Goal: Task Accomplishment & Management: Use online tool/utility

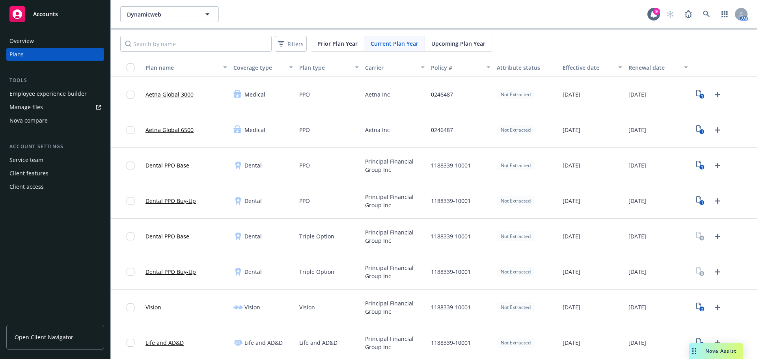
drag, startPoint x: 289, startPoint y: 270, endPoint x: 304, endPoint y: 251, distance: 24.5
click at [289, 270] on div "Dental" at bounding box center [263, 272] width 66 height 36
click at [381, 212] on div "Principal Financial Group Inc" at bounding box center [395, 201] width 66 height 36
click at [503, 162] on div "Not Extracted" at bounding box center [516, 166] width 38 height 10
click at [699, 9] on link at bounding box center [707, 14] width 16 height 16
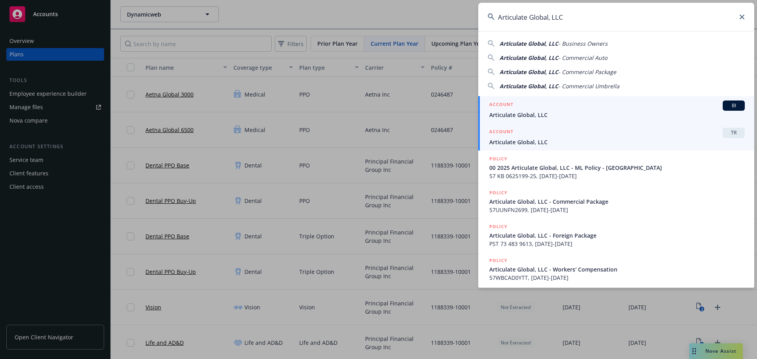
type input "Articulate Global, LLC"
click at [563, 134] on div "ACCOUNT TR" at bounding box center [618, 133] width 256 height 10
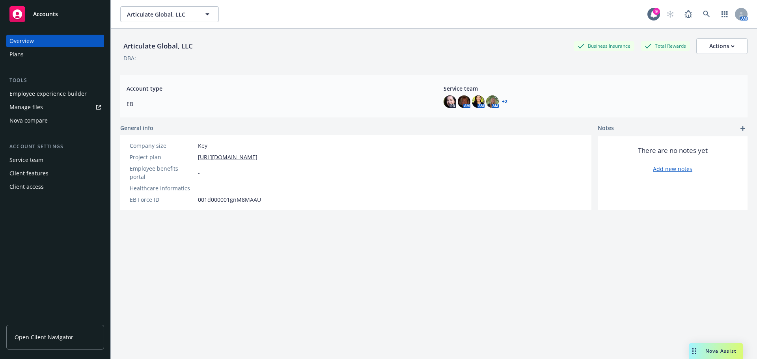
click at [45, 122] on div "Nova compare" at bounding box center [28, 120] width 38 height 13
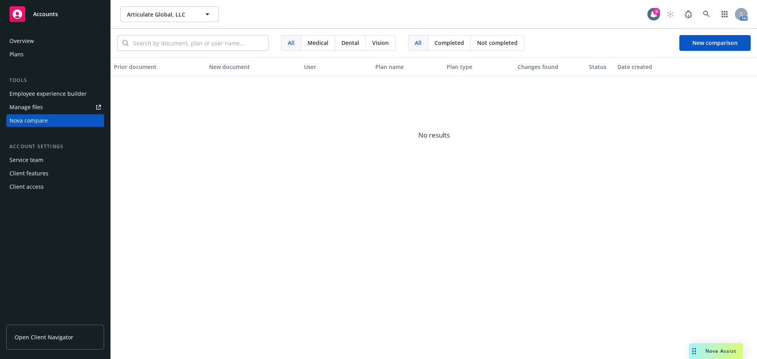
click at [323, 156] on span "No results" at bounding box center [434, 135] width 647 height 118
click at [705, 15] on icon at bounding box center [706, 14] width 7 height 7
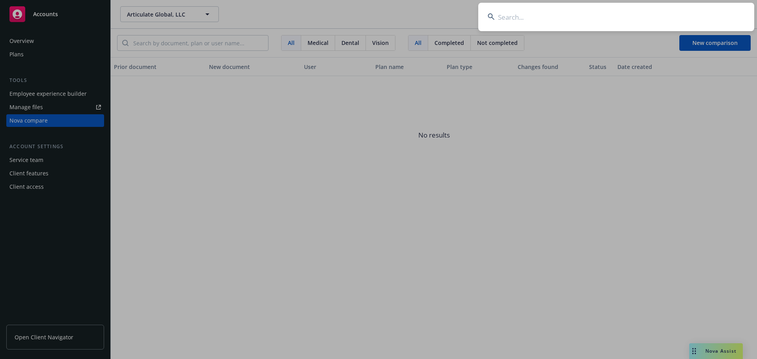
click at [524, 16] on input at bounding box center [617, 17] width 276 height 28
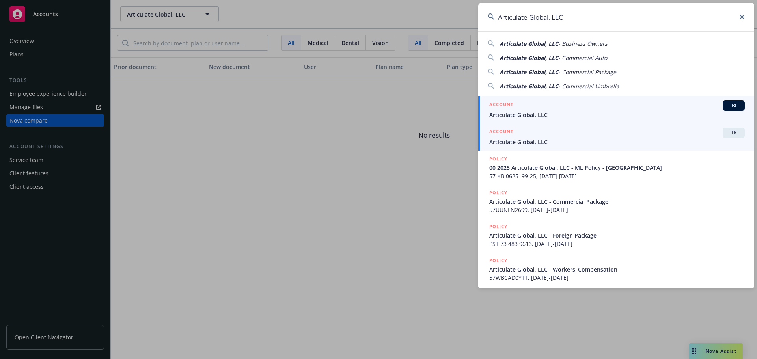
type input "Articulate Global, LLC"
click at [546, 135] on div "ACCOUNT TR" at bounding box center [618, 133] width 256 height 10
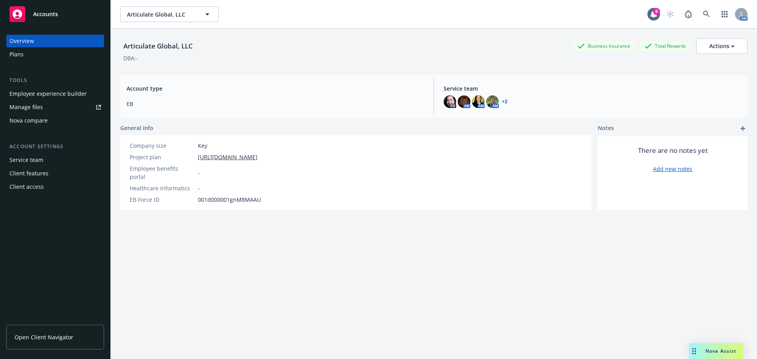
click at [44, 120] on div "Nova compare" at bounding box center [28, 120] width 38 height 13
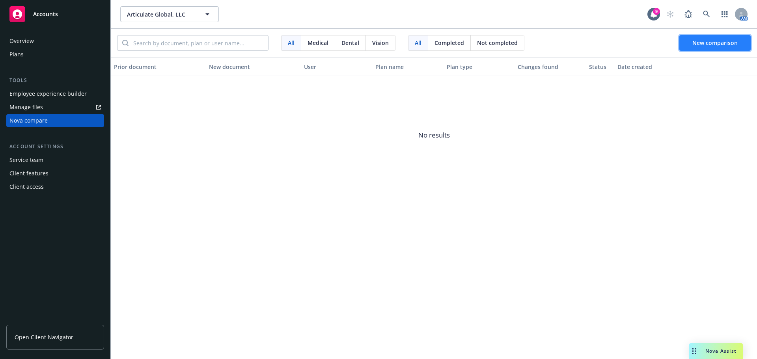
click at [698, 36] on button "New comparison" at bounding box center [715, 43] width 71 height 16
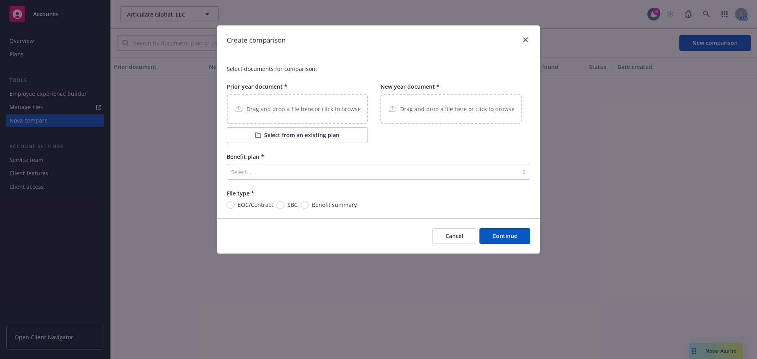
click at [531, 45] on div "Create comparison" at bounding box center [378, 41] width 323 height 30
click at [529, 41] on link "close" at bounding box center [525, 39] width 9 height 9
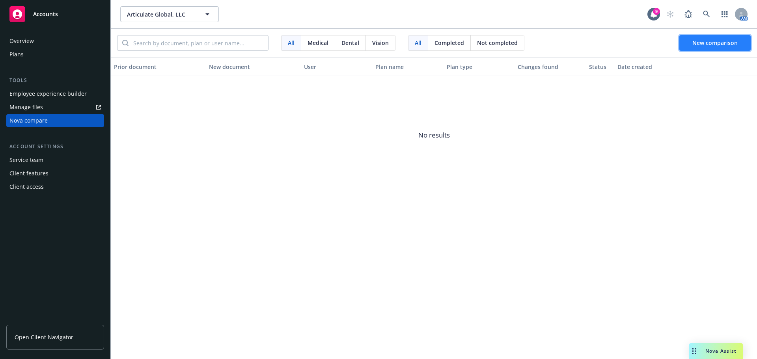
click at [734, 44] on span "New comparison" at bounding box center [715, 42] width 45 height 7
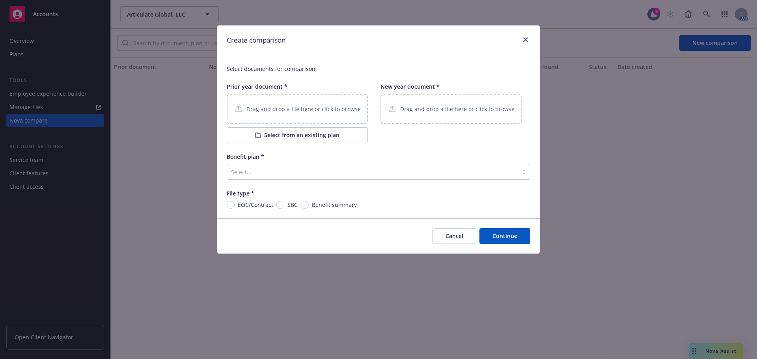
click at [280, 88] on span "Prior year document *" at bounding box center [257, 86] width 61 height 7
click at [288, 103] on div "Drag and drop a file here or click to browse" at bounding box center [297, 109] width 141 height 30
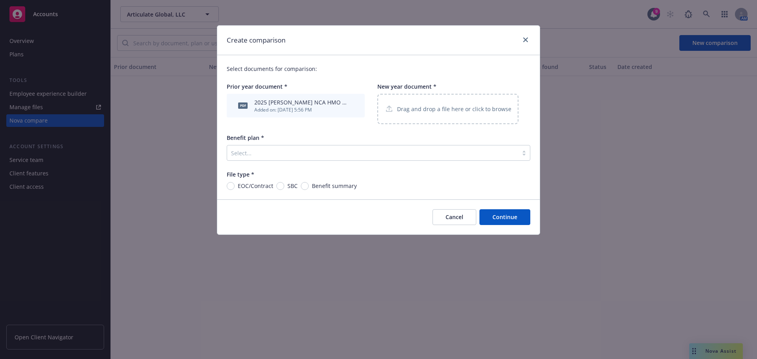
click at [446, 114] on div "Drag and drop a file here or click to browse" at bounding box center [448, 109] width 141 height 30
click at [277, 189] on input "SBC" at bounding box center [281, 186] width 8 height 8
radio input "true"
click at [303, 187] on input "Benefit summary" at bounding box center [305, 186] width 8 height 8
radio input "true"
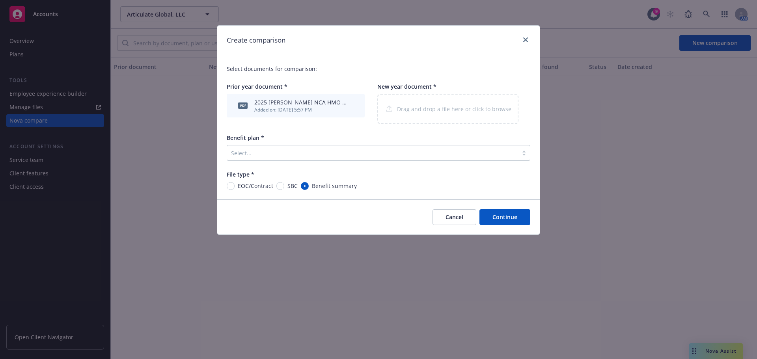
click at [314, 161] on div "Select..." at bounding box center [379, 153] width 304 height 16
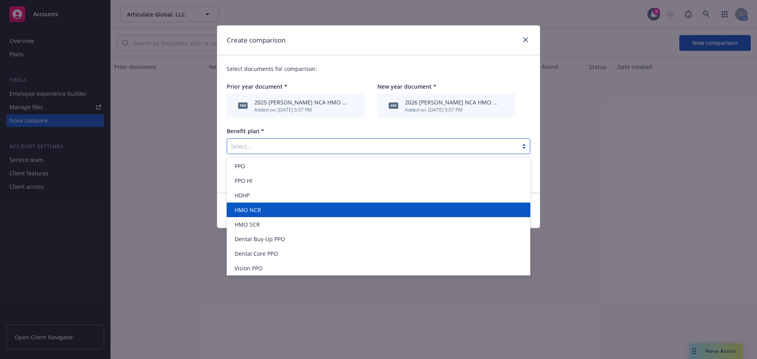
click at [276, 216] on div "HMO NCR" at bounding box center [379, 210] width 304 height 15
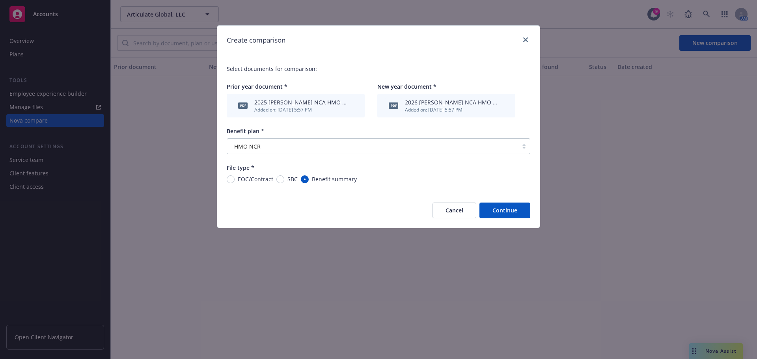
click at [506, 215] on button "Continue" at bounding box center [505, 211] width 51 height 16
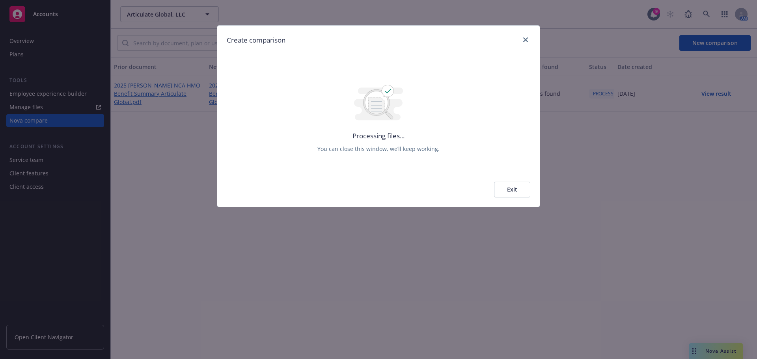
drag, startPoint x: 523, startPoint y: 44, endPoint x: 531, endPoint y: 44, distance: 7.9
click at [523, 44] on div at bounding box center [524, 40] width 13 height 10
click at [522, 39] on link "close" at bounding box center [525, 39] width 9 height 9
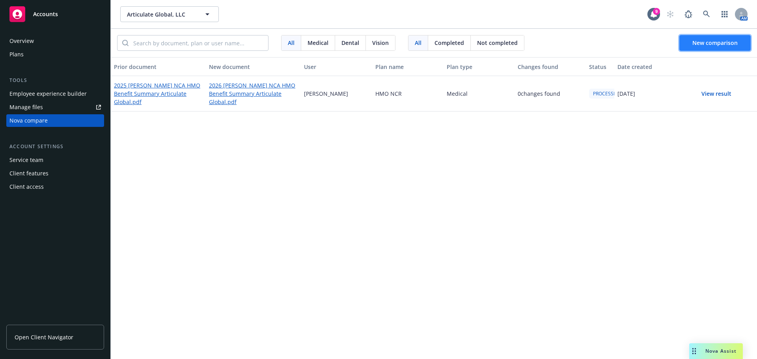
click at [709, 47] on button "New comparison" at bounding box center [715, 43] width 71 height 16
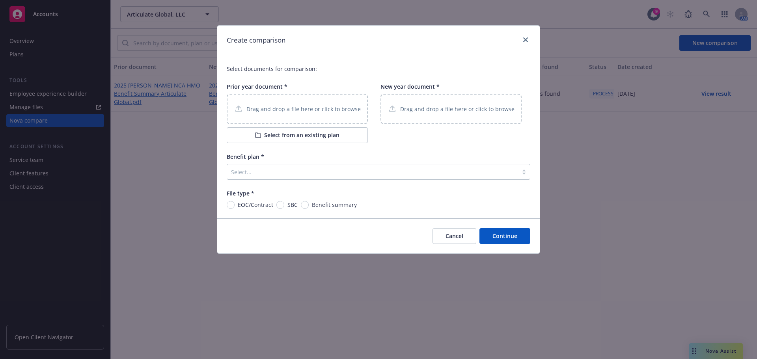
click at [315, 117] on div "Drag and drop a file here or click to browse" at bounding box center [297, 109] width 141 height 30
click at [414, 113] on p "Drag and drop a file here or click to browse" at bounding box center [457, 109] width 114 height 8
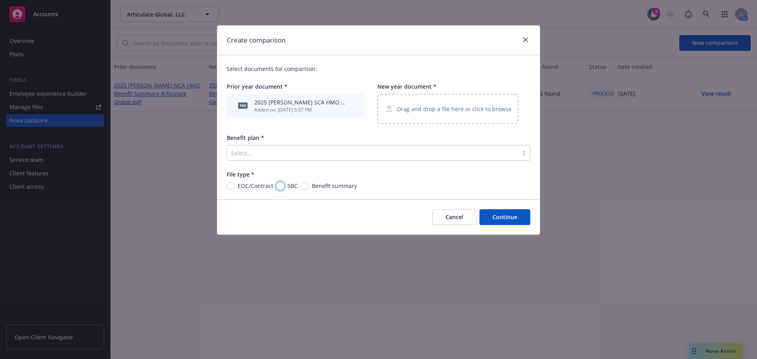
click at [280, 184] on input "SBC" at bounding box center [281, 186] width 8 height 8
radio input "true"
click at [303, 162] on div "Select documents for comparison: Prior year document * pdf 2025 [PERSON_NAME] S…" at bounding box center [378, 127] width 323 height 144
click at [303, 159] on div "Select..." at bounding box center [372, 153] width 291 height 13
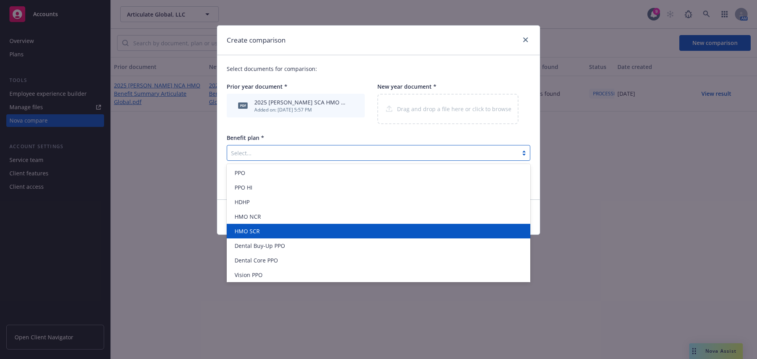
click at [269, 231] on div "HMO SCR" at bounding box center [379, 231] width 294 height 8
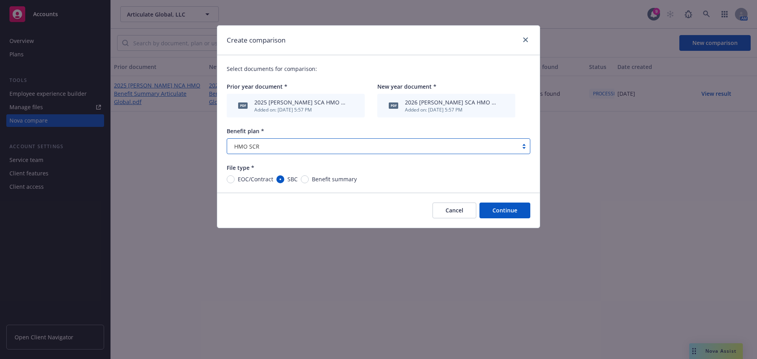
click at [509, 210] on button "Continue" at bounding box center [505, 211] width 51 height 16
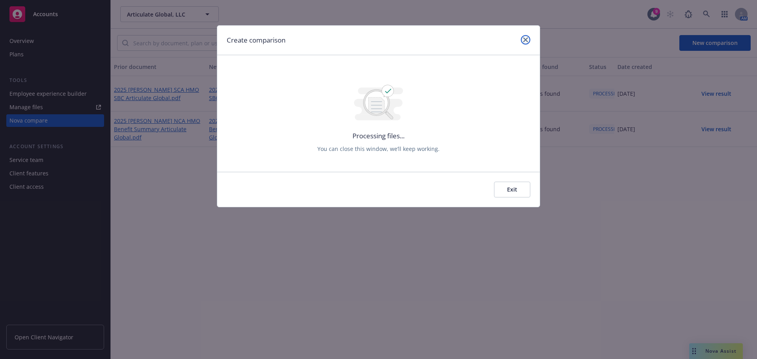
click at [524, 44] on link "close" at bounding box center [525, 39] width 9 height 9
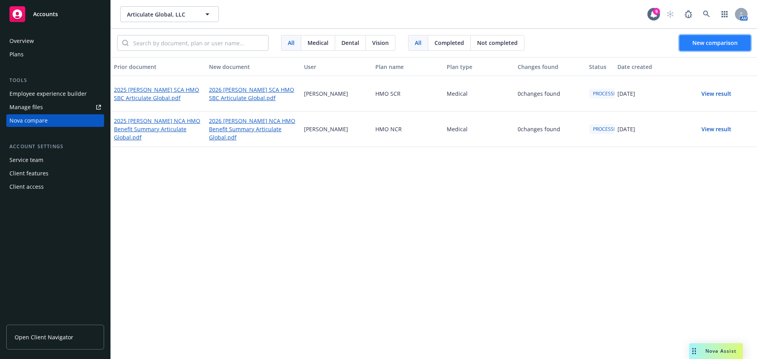
click at [710, 43] on span "New comparison" at bounding box center [715, 42] width 45 height 7
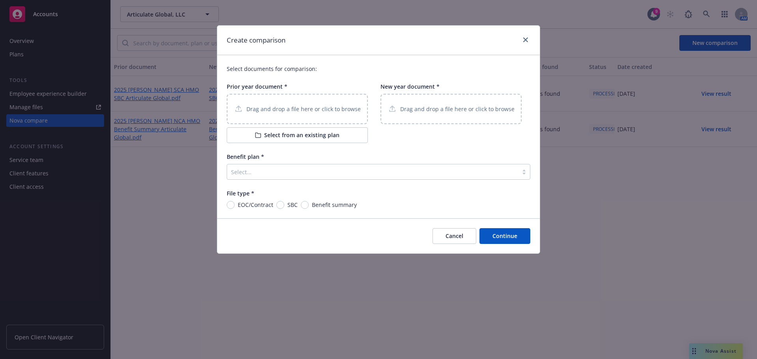
click at [287, 112] on p "Drag and drop a file here or click to browse" at bounding box center [304, 109] width 114 height 8
click at [436, 123] on div "Drag and drop a file here or click to browse" at bounding box center [451, 109] width 141 height 30
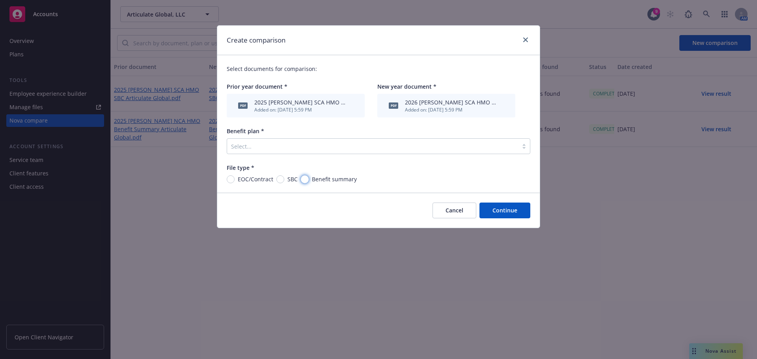
click at [305, 182] on input "Benefit summary" at bounding box center [305, 180] width 8 height 8
radio input "true"
click at [306, 151] on div "Select..." at bounding box center [372, 146] width 291 height 13
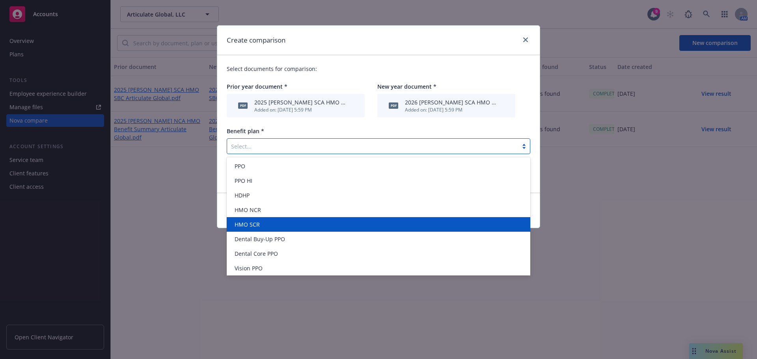
click at [291, 223] on div "HMO SCR" at bounding box center [379, 225] width 294 height 8
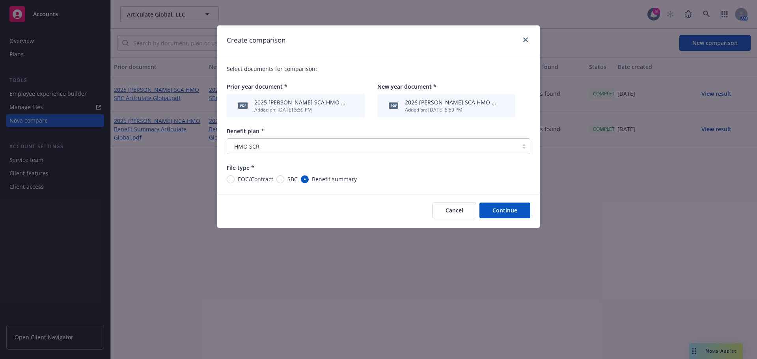
click at [498, 211] on button "Continue" at bounding box center [505, 211] width 51 height 16
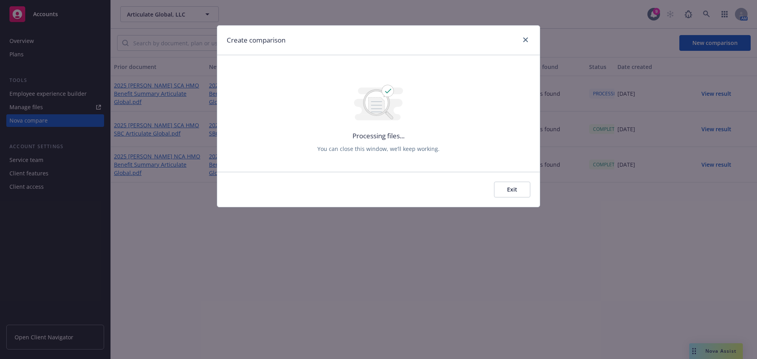
click at [529, 32] on div "Create comparison" at bounding box center [378, 41] width 323 height 30
click at [529, 37] on link "close" at bounding box center [525, 39] width 9 height 9
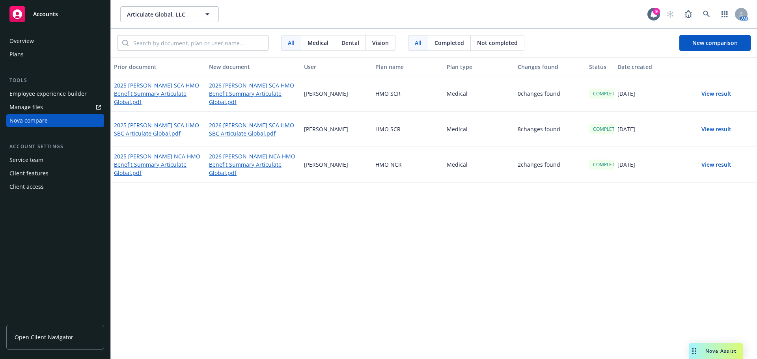
click at [718, 162] on button "View result" at bounding box center [716, 165] width 55 height 16
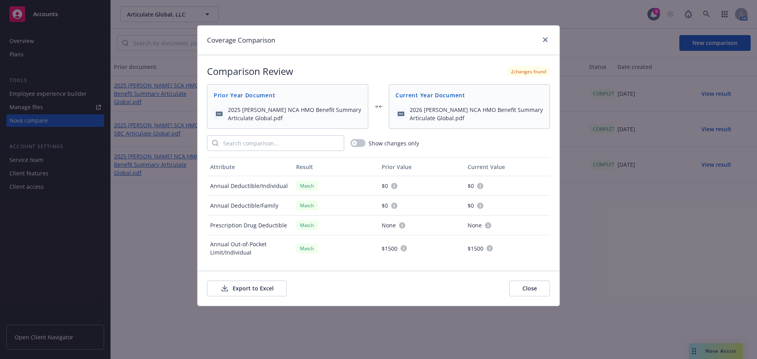
click at [222, 294] on button "Export to Excel" at bounding box center [247, 289] width 80 height 16
click at [545, 40] on icon "close" at bounding box center [545, 39] width 5 height 5
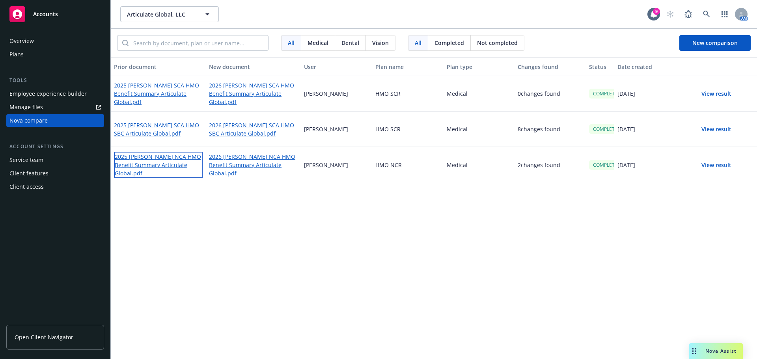
click at [181, 170] on link "2025 [PERSON_NAME] NCA HMO Benefit Summary Articulate Global.pdf" at bounding box center [158, 165] width 89 height 26
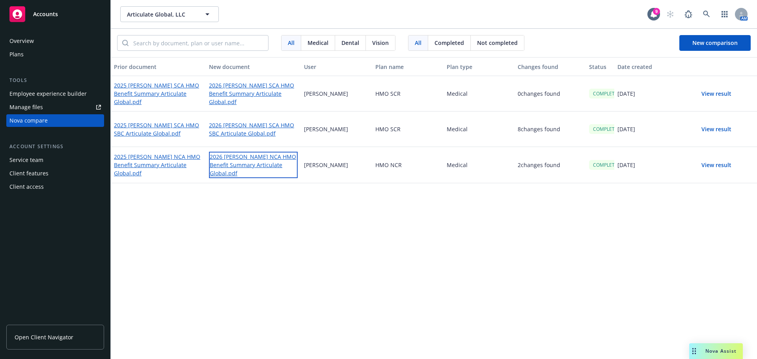
click at [270, 168] on link "2026 [PERSON_NAME] NCA HMO Benefit Summary Articulate Global.pdf" at bounding box center [253, 165] width 89 height 26
click at [717, 131] on button "View result" at bounding box center [716, 130] width 55 height 16
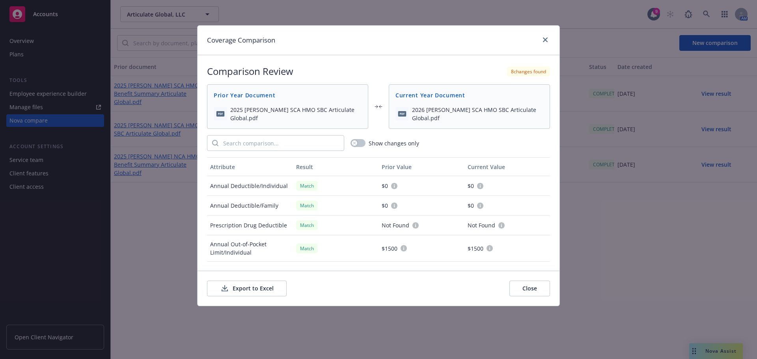
click at [266, 292] on button "Export to Excel" at bounding box center [247, 289] width 80 height 16
click at [548, 39] on icon "close" at bounding box center [545, 39] width 5 height 5
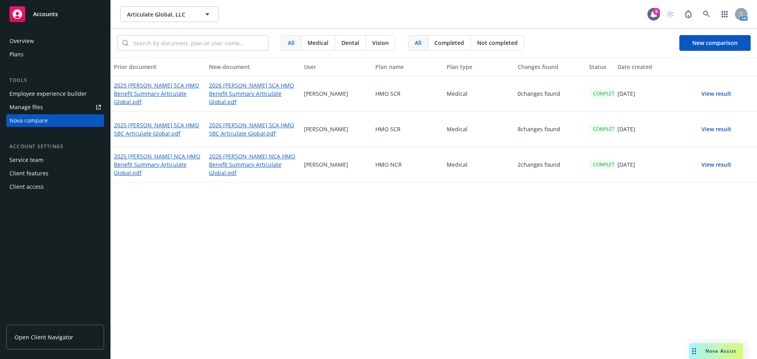
click at [164, 131] on link "2025 [PERSON_NAME] SCA HMO SBC Articulate Global.pdf" at bounding box center [158, 129] width 89 height 17
click at [247, 133] on link "2026 [PERSON_NAME] SCA HMO SBC Articulate Global.pdf" at bounding box center [253, 129] width 89 height 18
click at [721, 94] on button "View result" at bounding box center [716, 94] width 55 height 16
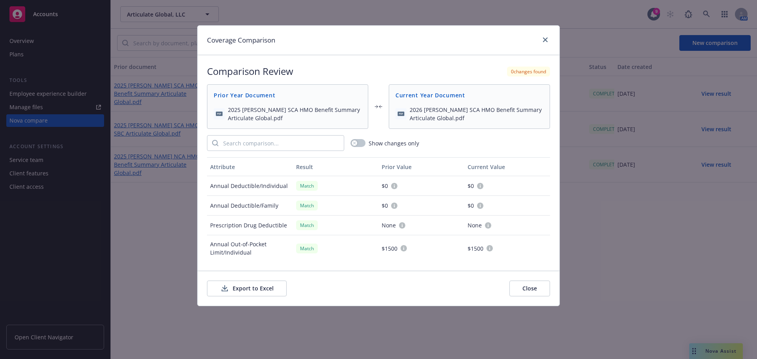
click at [264, 294] on button "Export to Excel" at bounding box center [247, 289] width 80 height 16
click at [548, 42] on icon "close" at bounding box center [545, 39] width 5 height 5
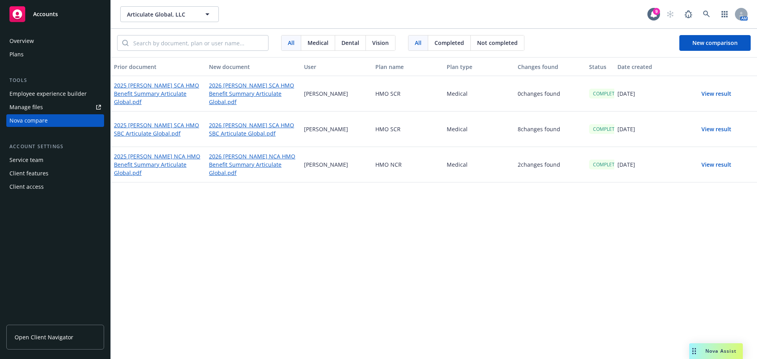
click at [469, 267] on div "Prior document New document User Plan name Plan type Changes found Status Date …" at bounding box center [434, 208] width 647 height 302
drag, startPoint x: 363, startPoint y: 235, endPoint x: 303, endPoint y: 252, distance: 62.0
click at [363, 235] on div "Prior document New document User Plan name Plan type Changes found Status Date …" at bounding box center [434, 208] width 647 height 302
click at [181, 94] on link "2025 [PERSON_NAME] SCA HMO Benefit Summary Articulate Global.pdf" at bounding box center [158, 94] width 89 height 26
click at [252, 97] on link "2026 [PERSON_NAME] SCA HMO Benefit Summary Articulate Global.pdf" at bounding box center [253, 94] width 89 height 26
